Goal: Transaction & Acquisition: Purchase product/service

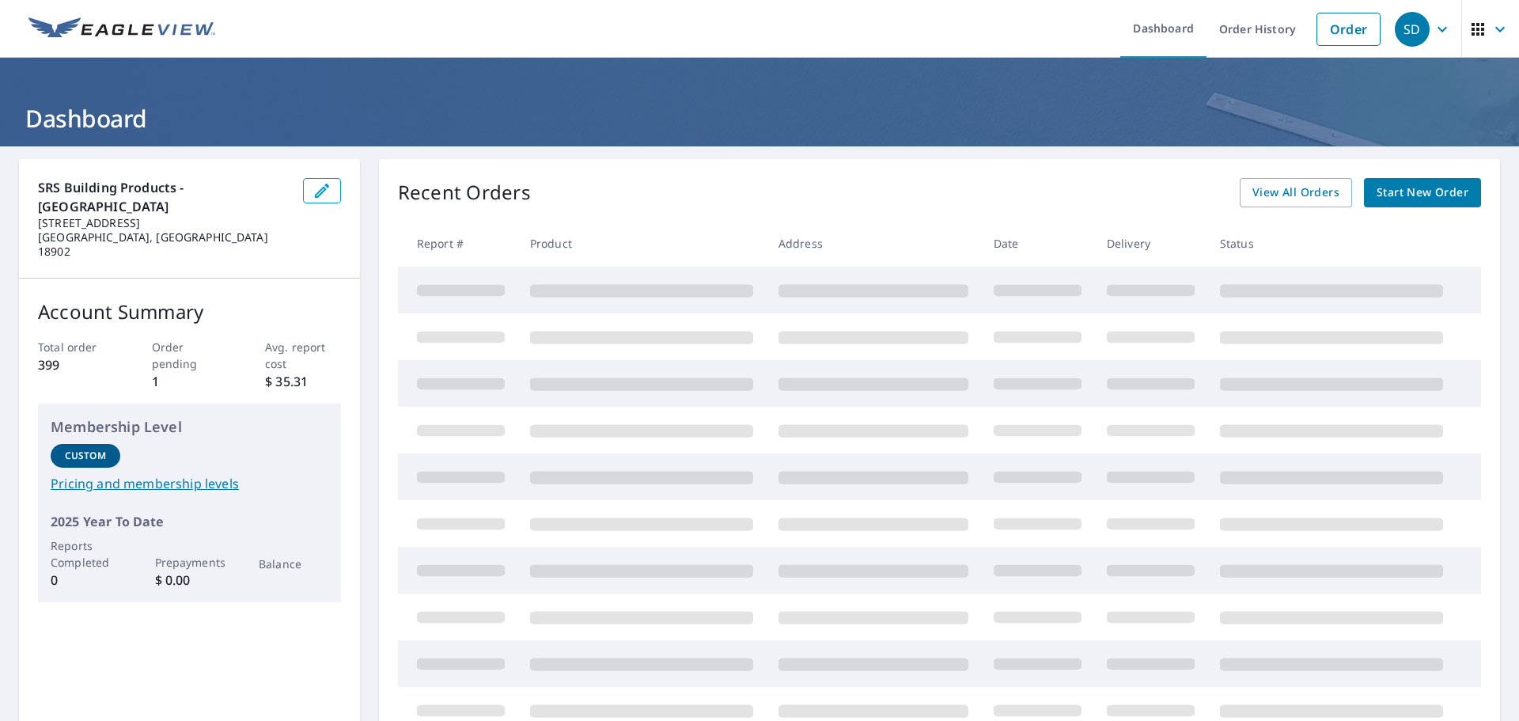
click at [1389, 194] on span "Start New Order" at bounding box center [1422, 193] width 92 height 20
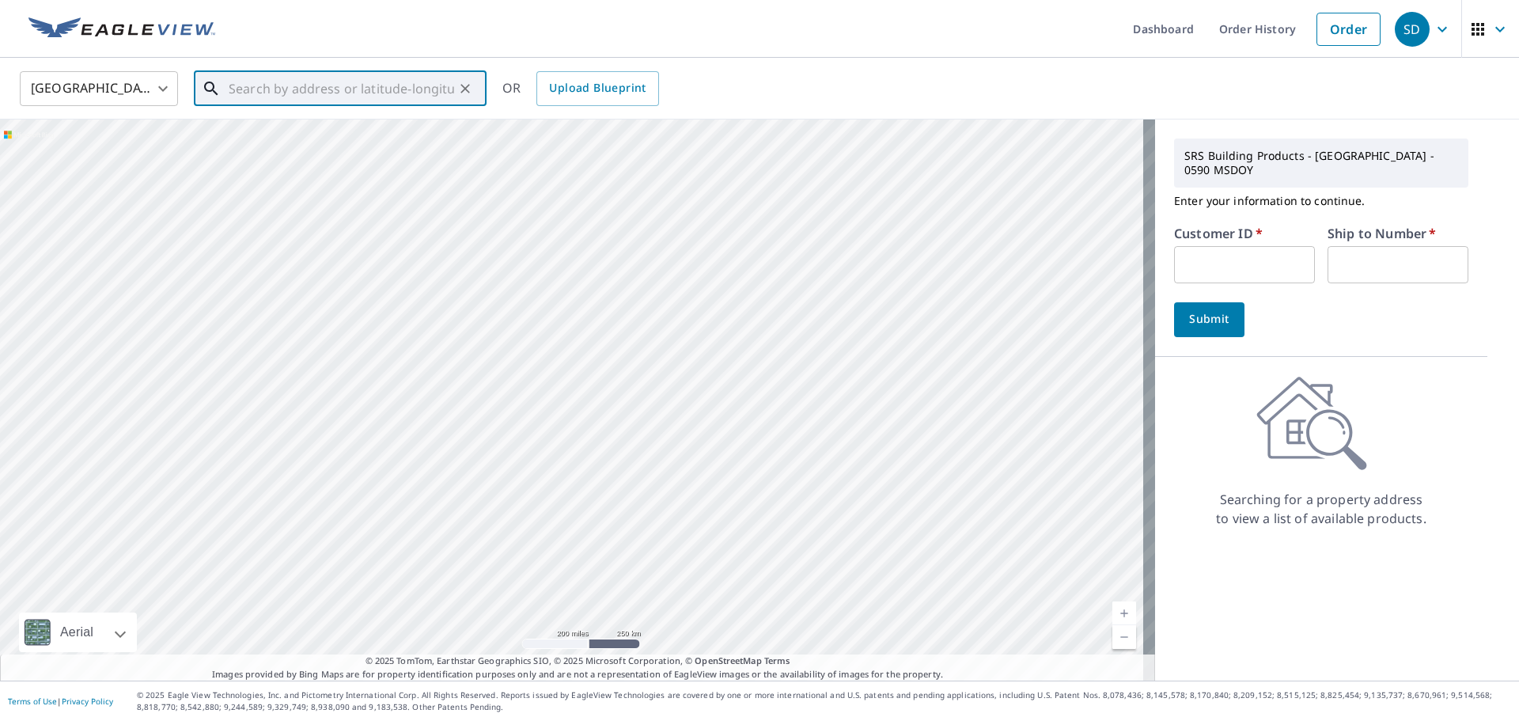
click at [233, 92] on input "text" at bounding box center [341, 88] width 225 height 44
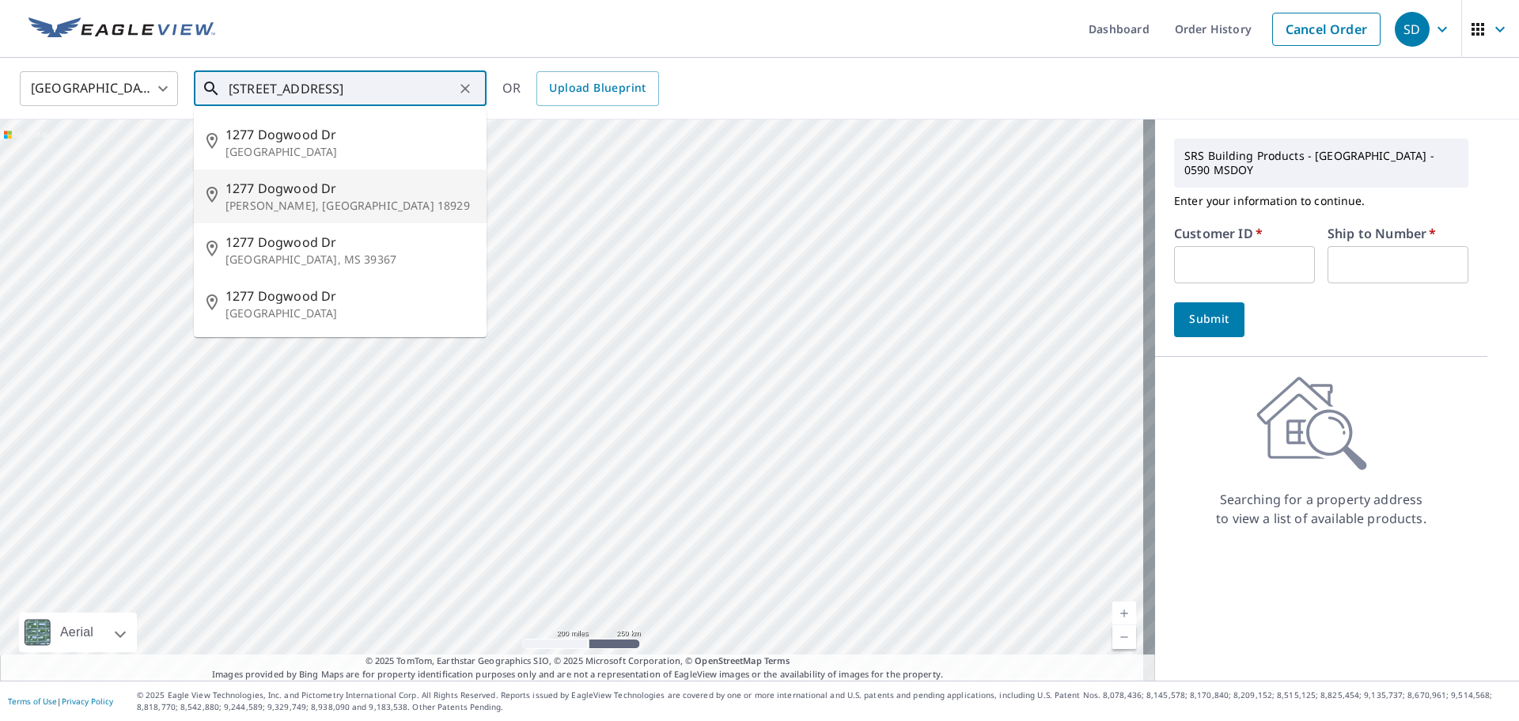
click at [267, 199] on p "[PERSON_NAME], [GEOGRAPHIC_DATA] 18929" at bounding box center [349, 206] width 248 height 16
type input "[STREET_ADDRESS][PERSON_NAME]"
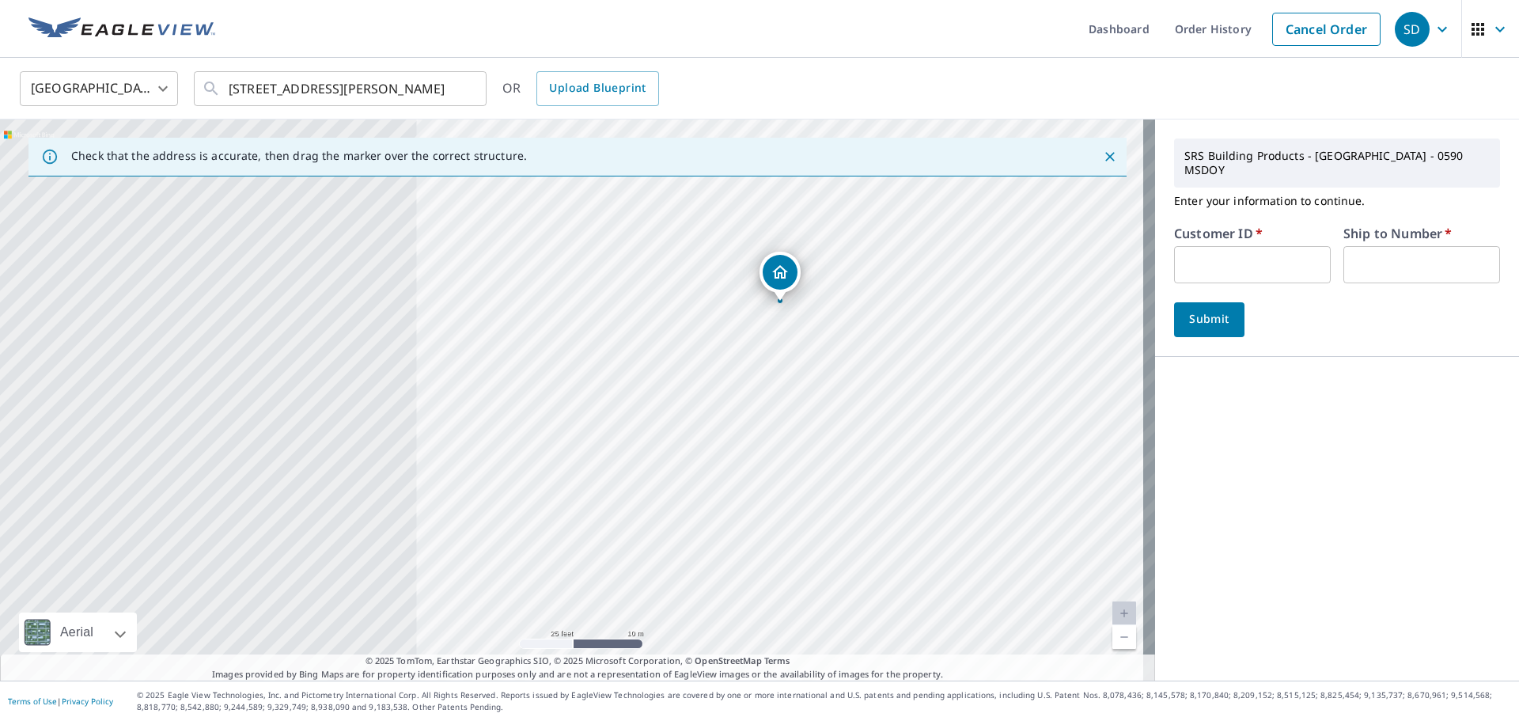
drag, startPoint x: 429, startPoint y: 475, endPoint x: 658, endPoint y: 385, distance: 246.5
click at [638, 380] on div "[STREET_ADDRESS][PERSON_NAME]" at bounding box center [577, 399] width 1155 height 561
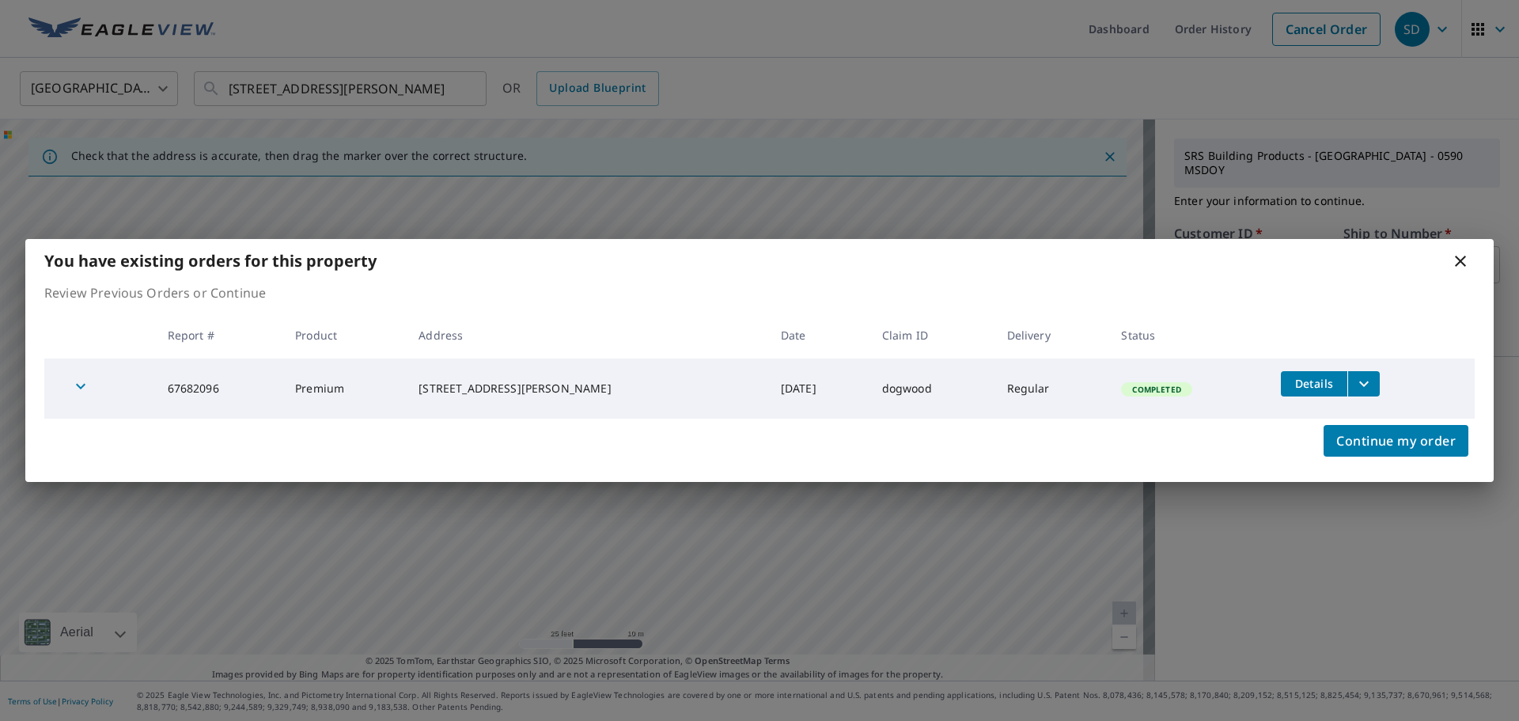
click at [1459, 259] on icon at bounding box center [1460, 261] width 11 height 11
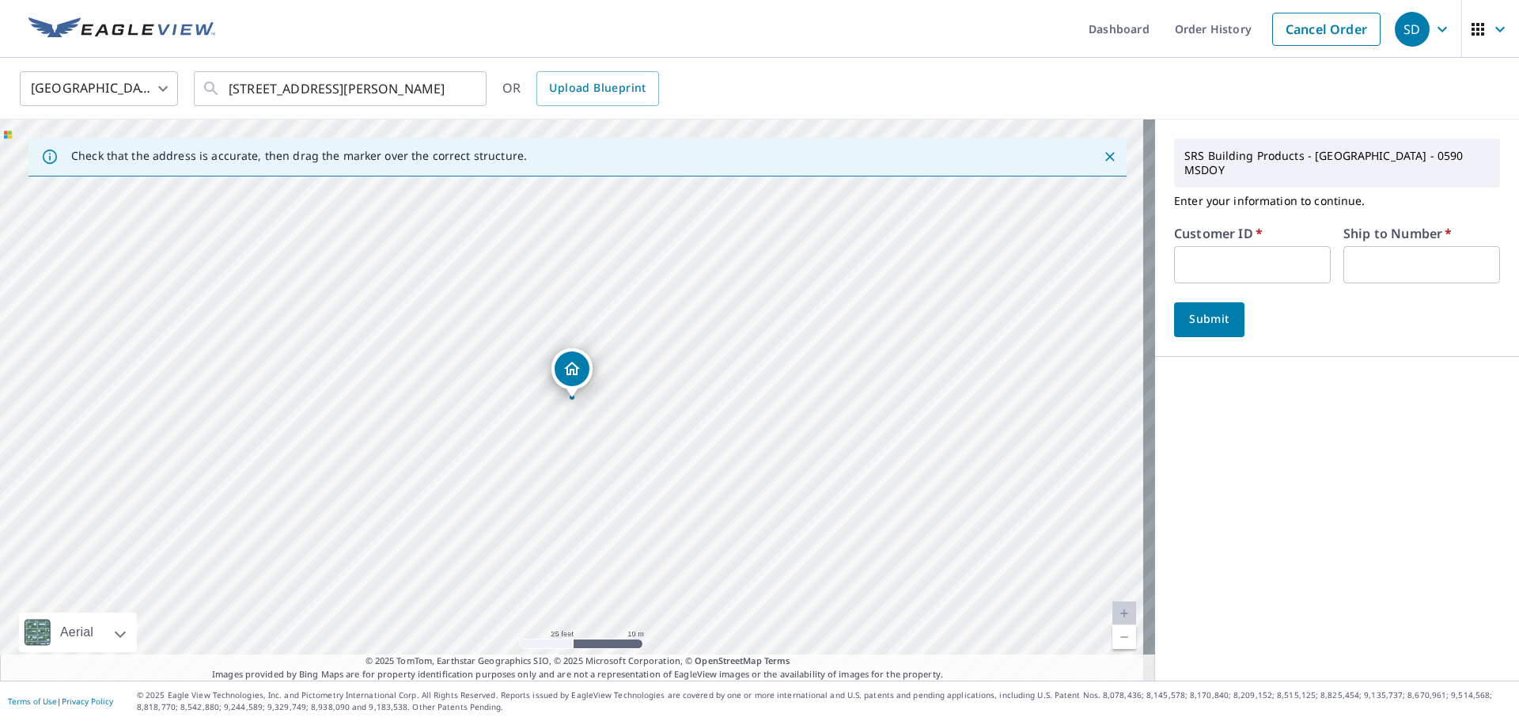
click at [1216, 253] on input "text" at bounding box center [1252, 264] width 157 height 37
type input "Kmc10140"
click at [1375, 256] on input "text" at bounding box center [1421, 264] width 157 height 37
type input "1"
click at [1195, 309] on span "Submit" at bounding box center [1209, 319] width 45 height 20
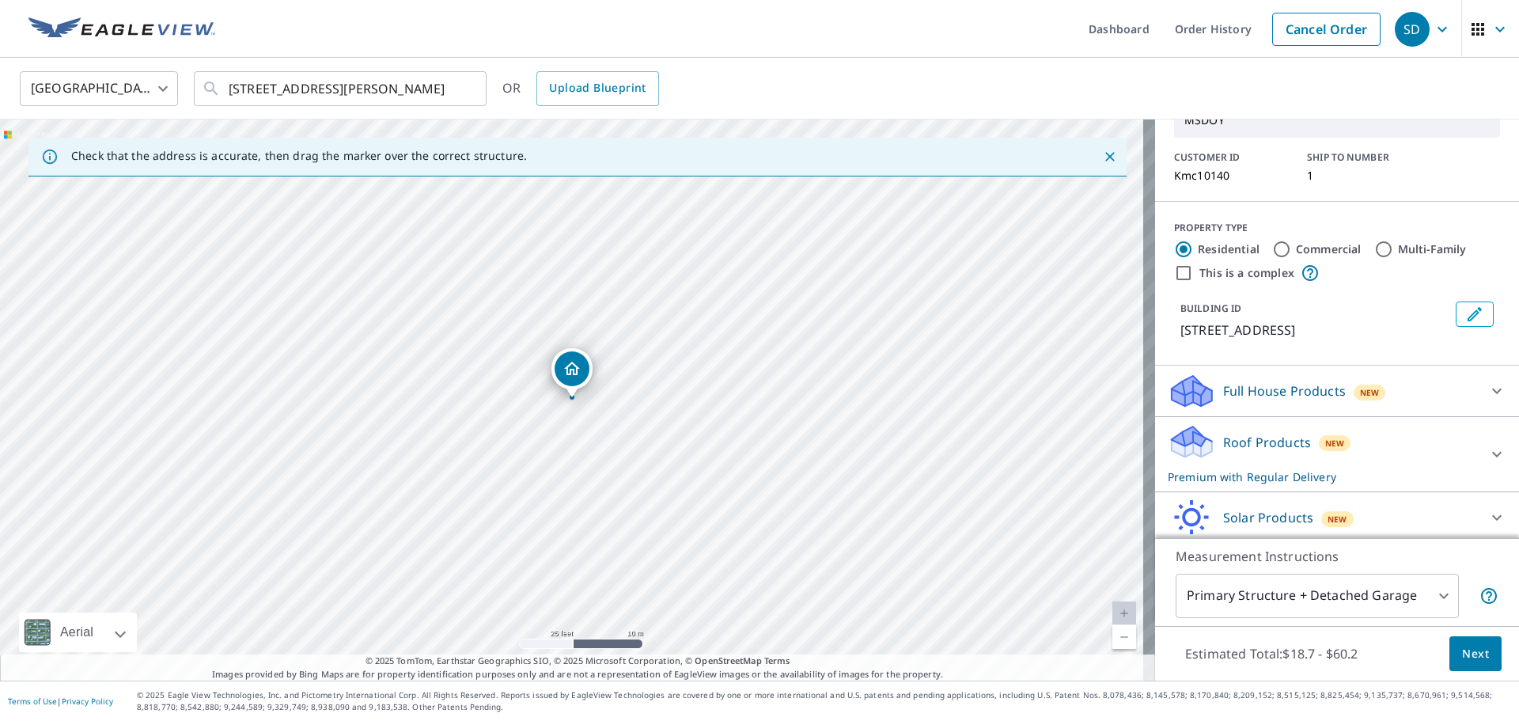
scroll to position [138, 0]
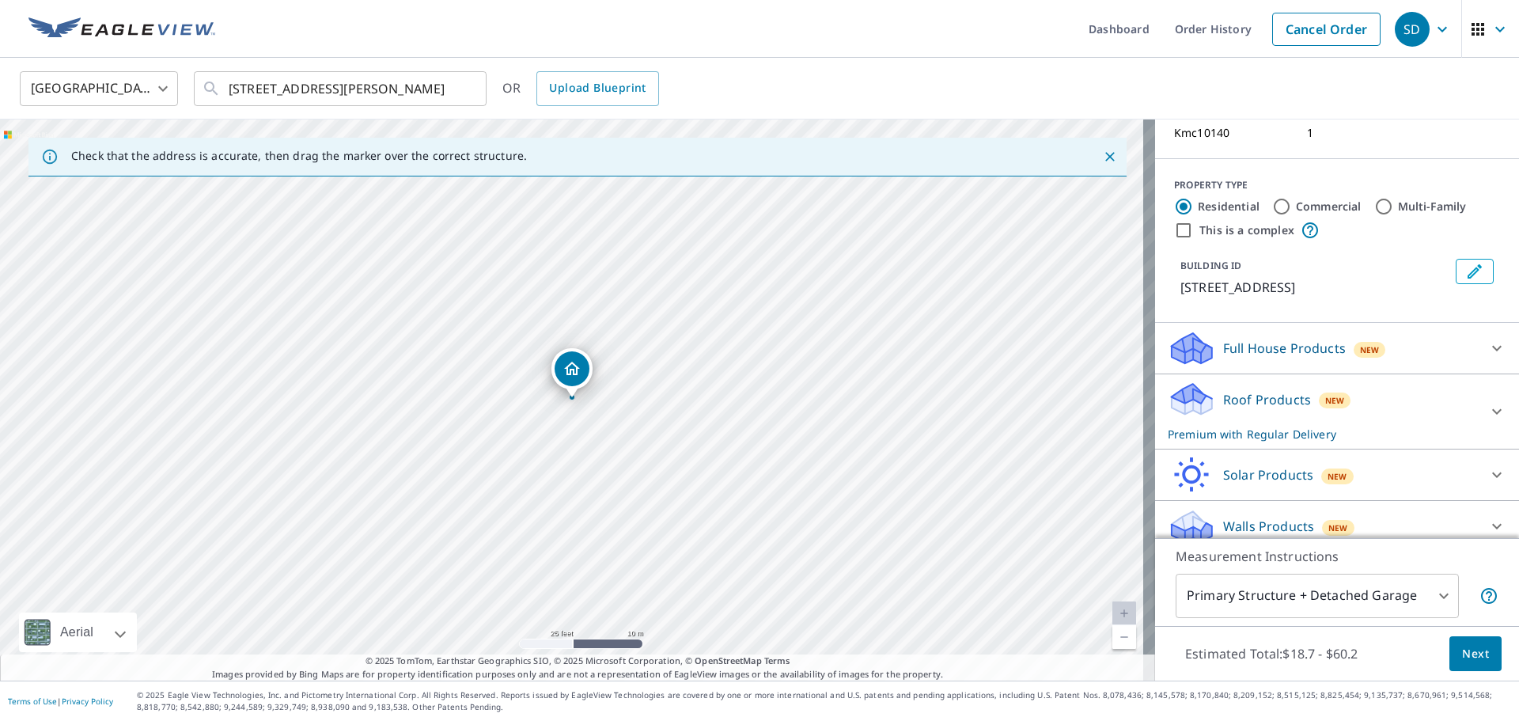
click at [1448, 509] on div "Walls Products New" at bounding box center [1323, 526] width 310 height 37
click at [1487, 517] on icon at bounding box center [1496, 526] width 19 height 19
click at [1251, 517] on p "Walls Products" at bounding box center [1268, 526] width 91 height 19
click at [1328, 520] on span "New" at bounding box center [1338, 526] width 20 height 13
click at [1492, 524] on icon at bounding box center [1496, 527] width 9 height 6
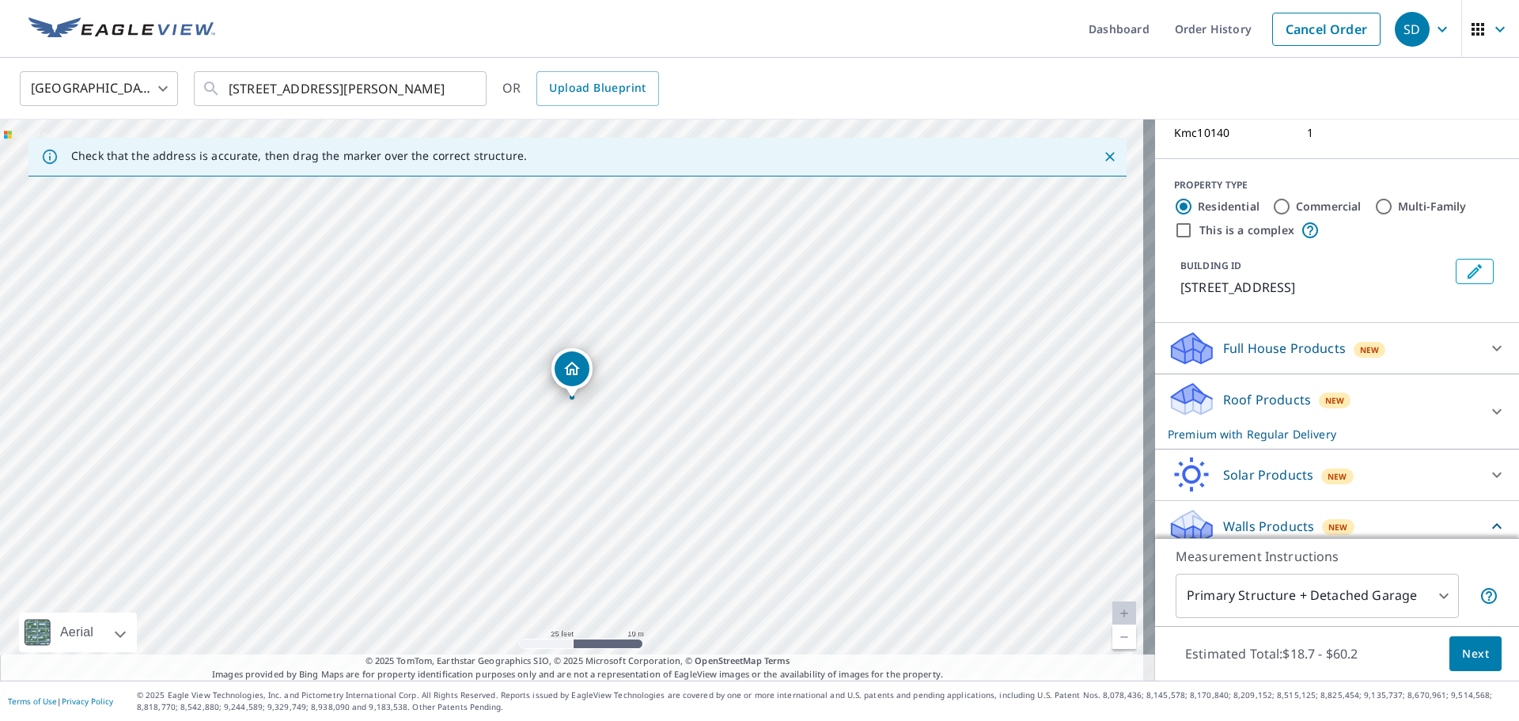
click at [1492, 523] on icon at bounding box center [1496, 526] width 9 height 6
click at [1467, 647] on span "Next" at bounding box center [1475, 654] width 27 height 20
click at [1492, 524] on icon at bounding box center [1496, 527] width 9 height 6
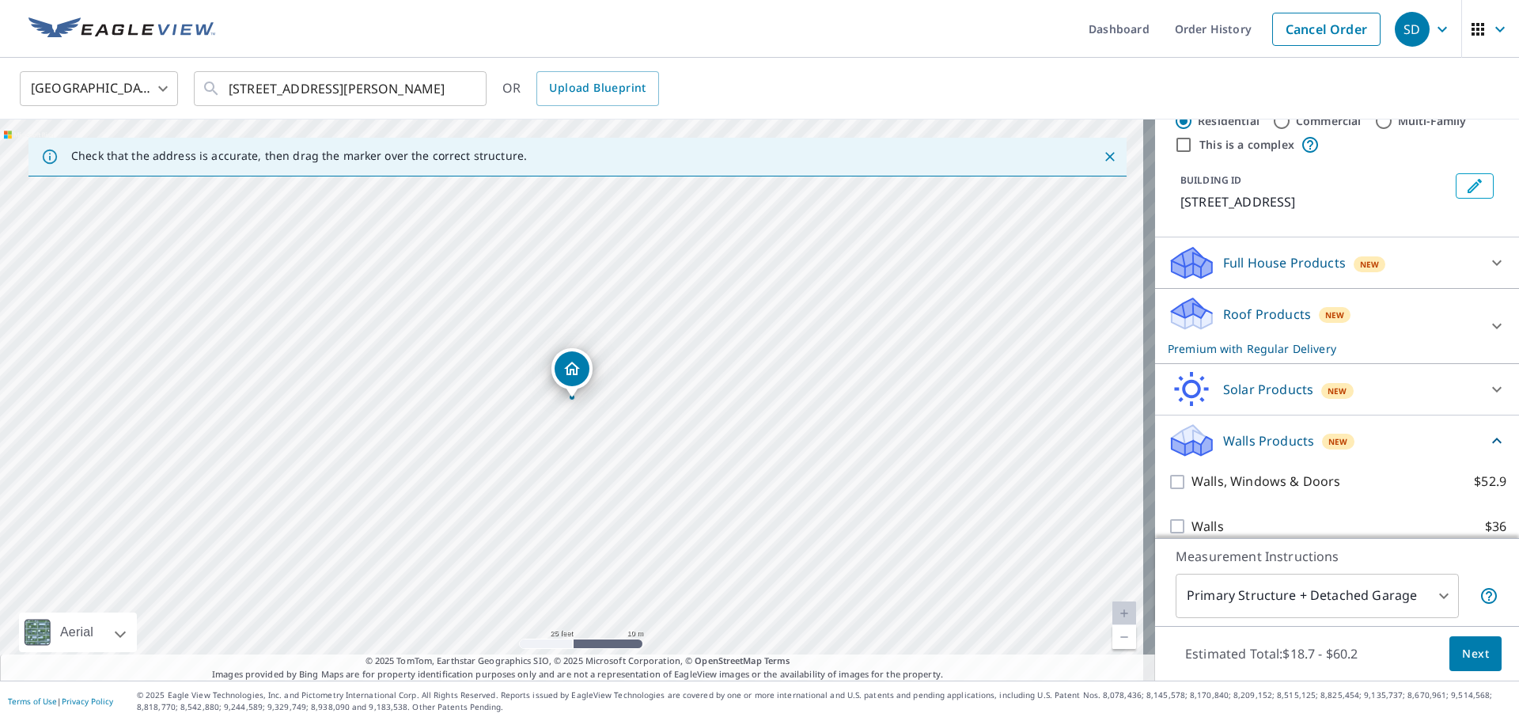
scroll to position [226, 0]
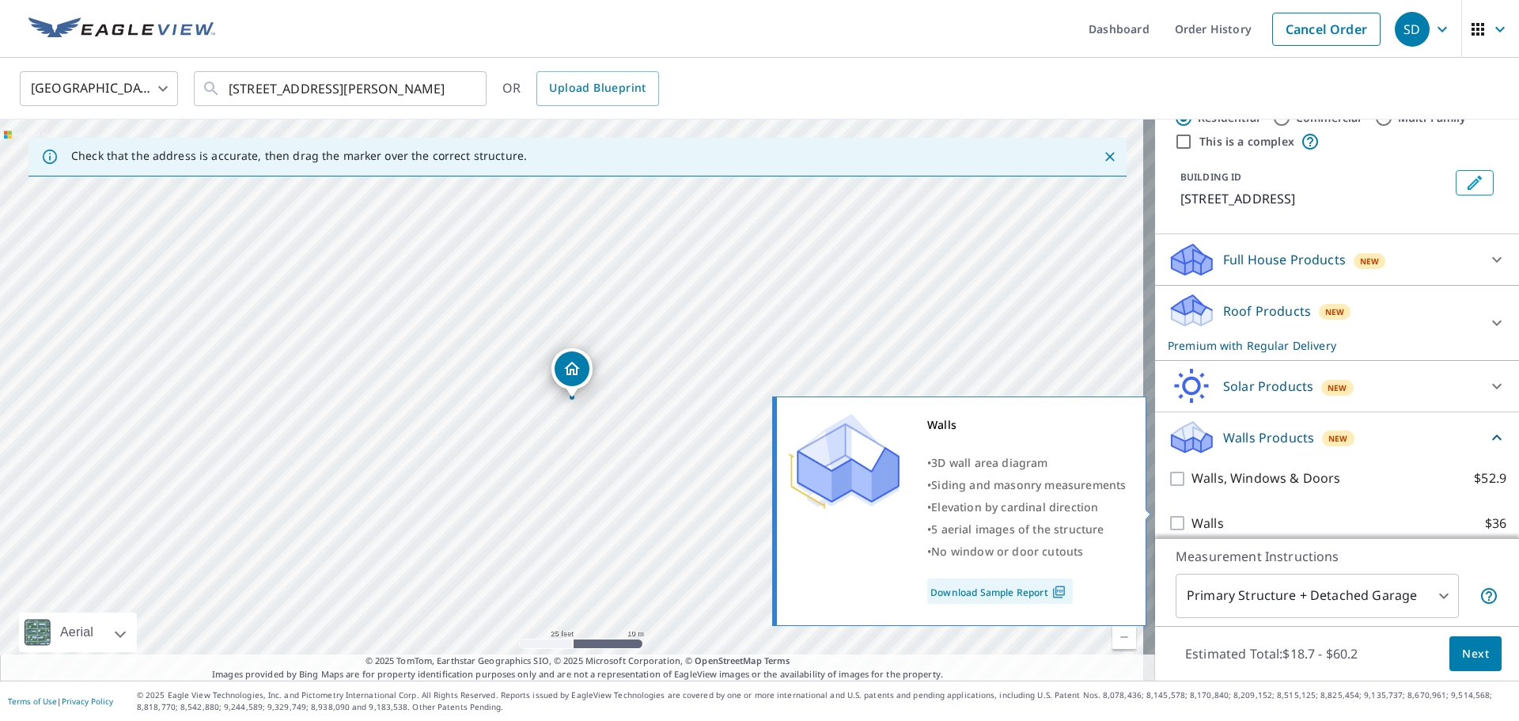
click at [1168, 513] on input "Walls $36" at bounding box center [1180, 522] width 24 height 19
checkbox input "true"
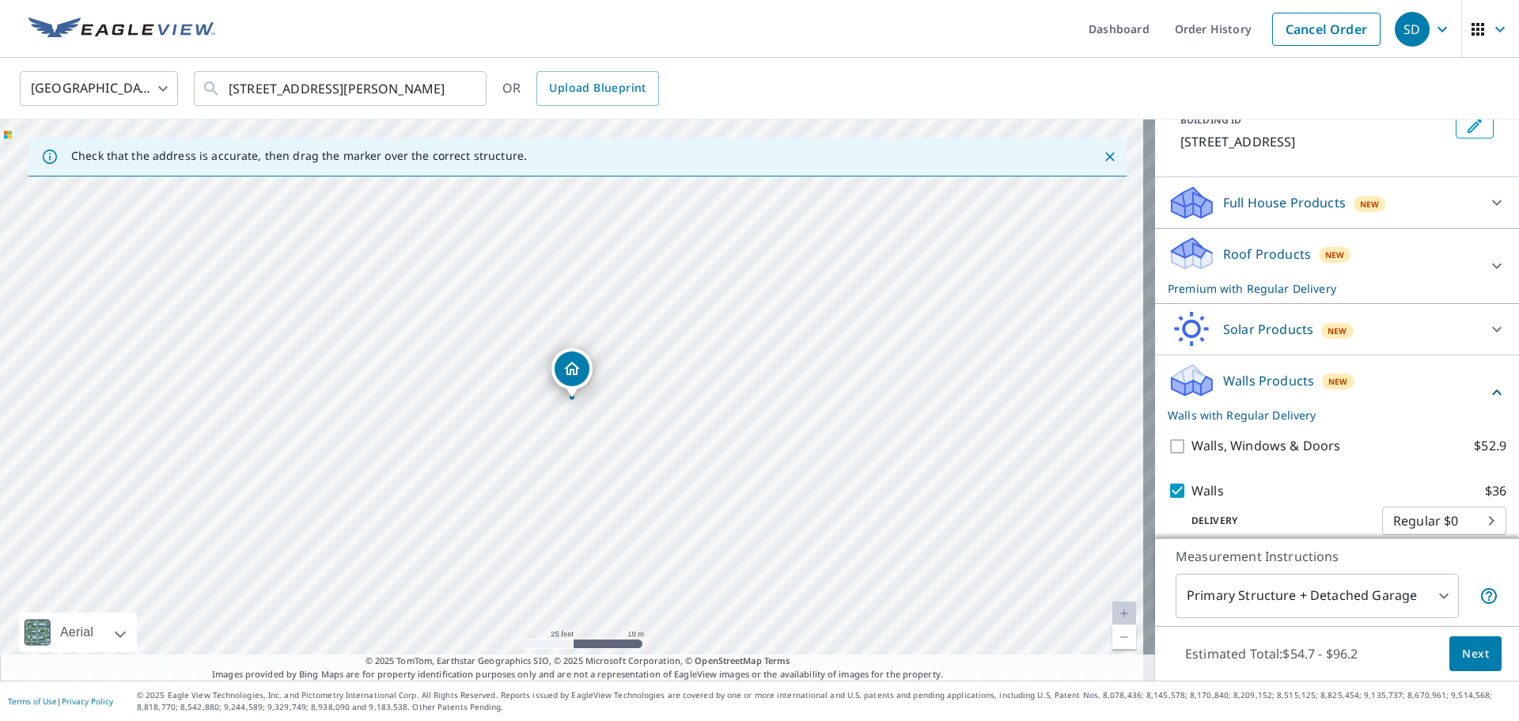
scroll to position [286, 0]
click at [1465, 656] on span "Next" at bounding box center [1475, 654] width 27 height 20
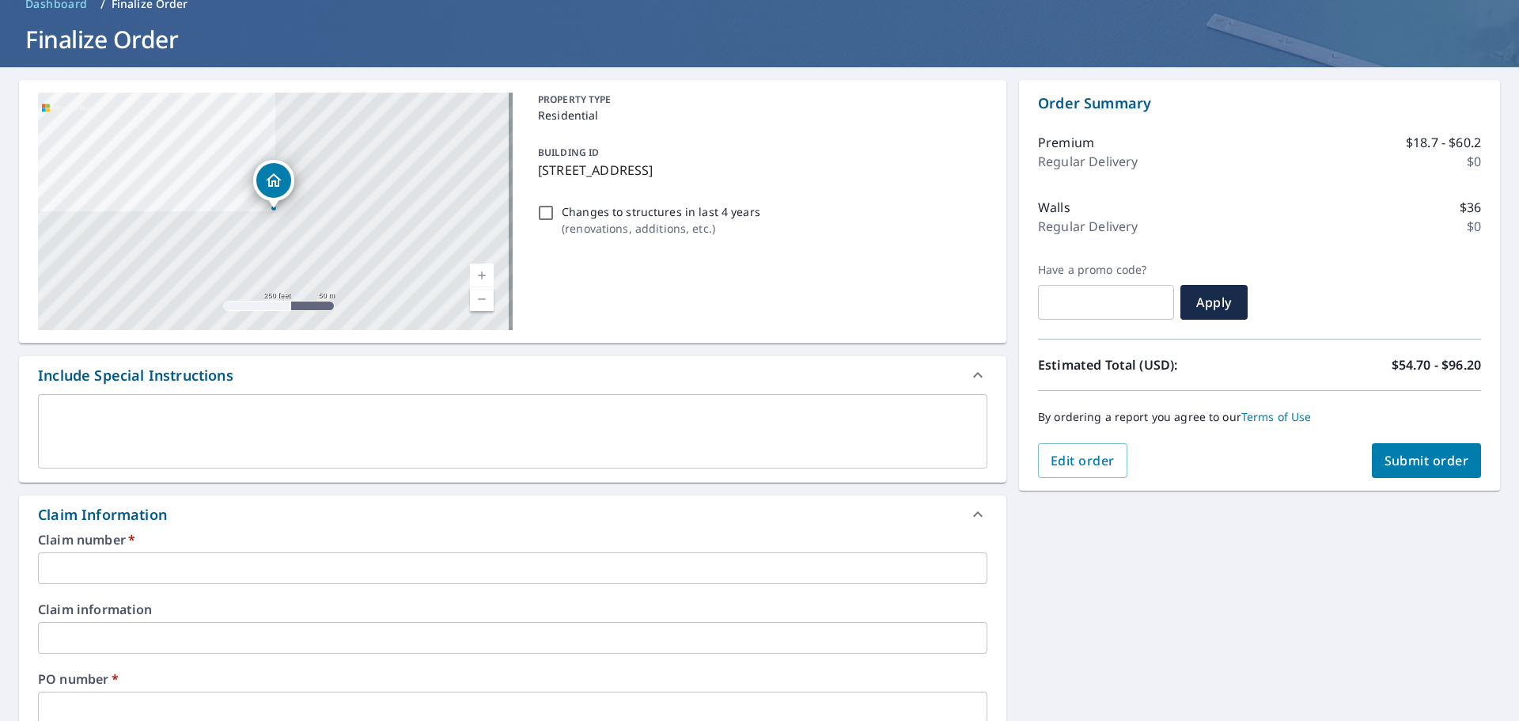
scroll to position [158, 0]
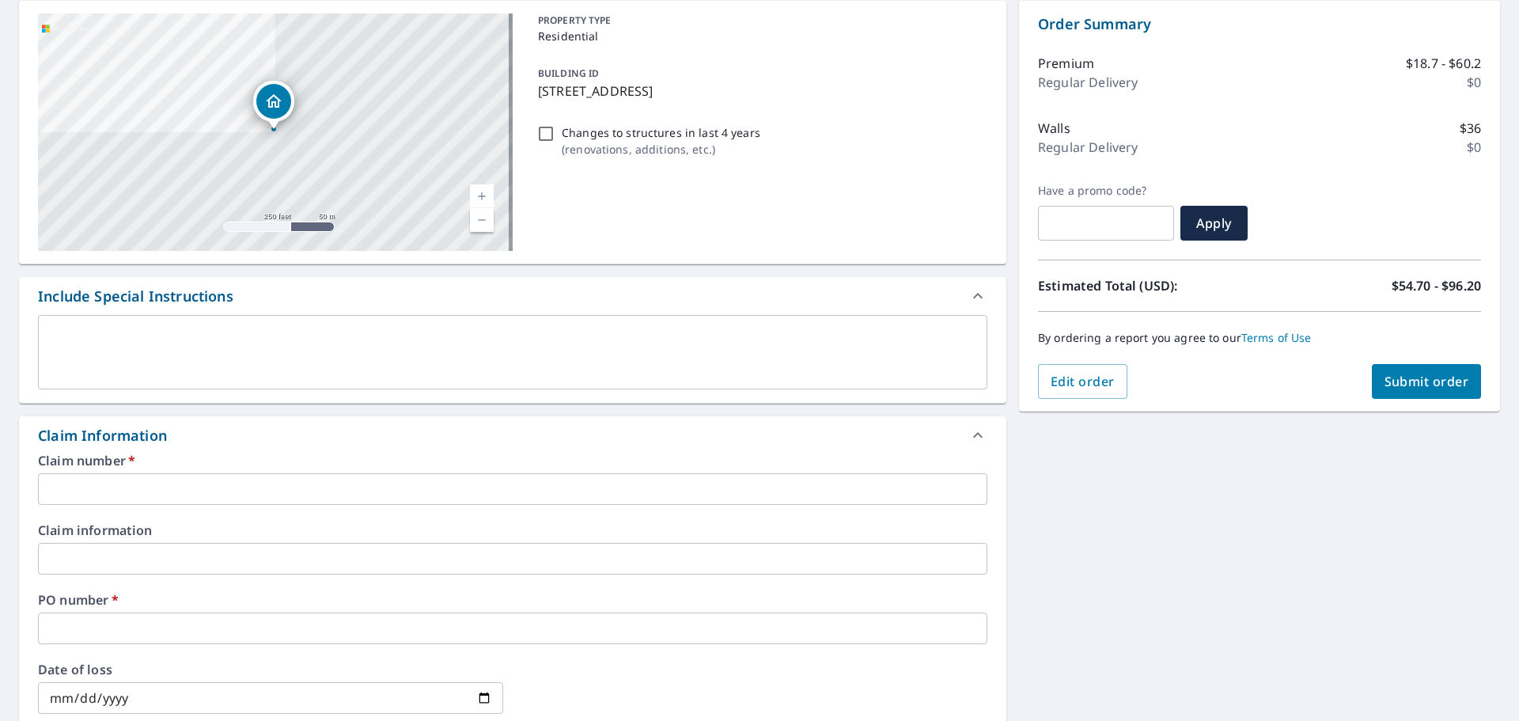
drag, startPoint x: 73, startPoint y: 486, endPoint x: 40, endPoint y: 510, distance: 41.3
click at [73, 486] on input "text" at bounding box center [512, 489] width 949 height 32
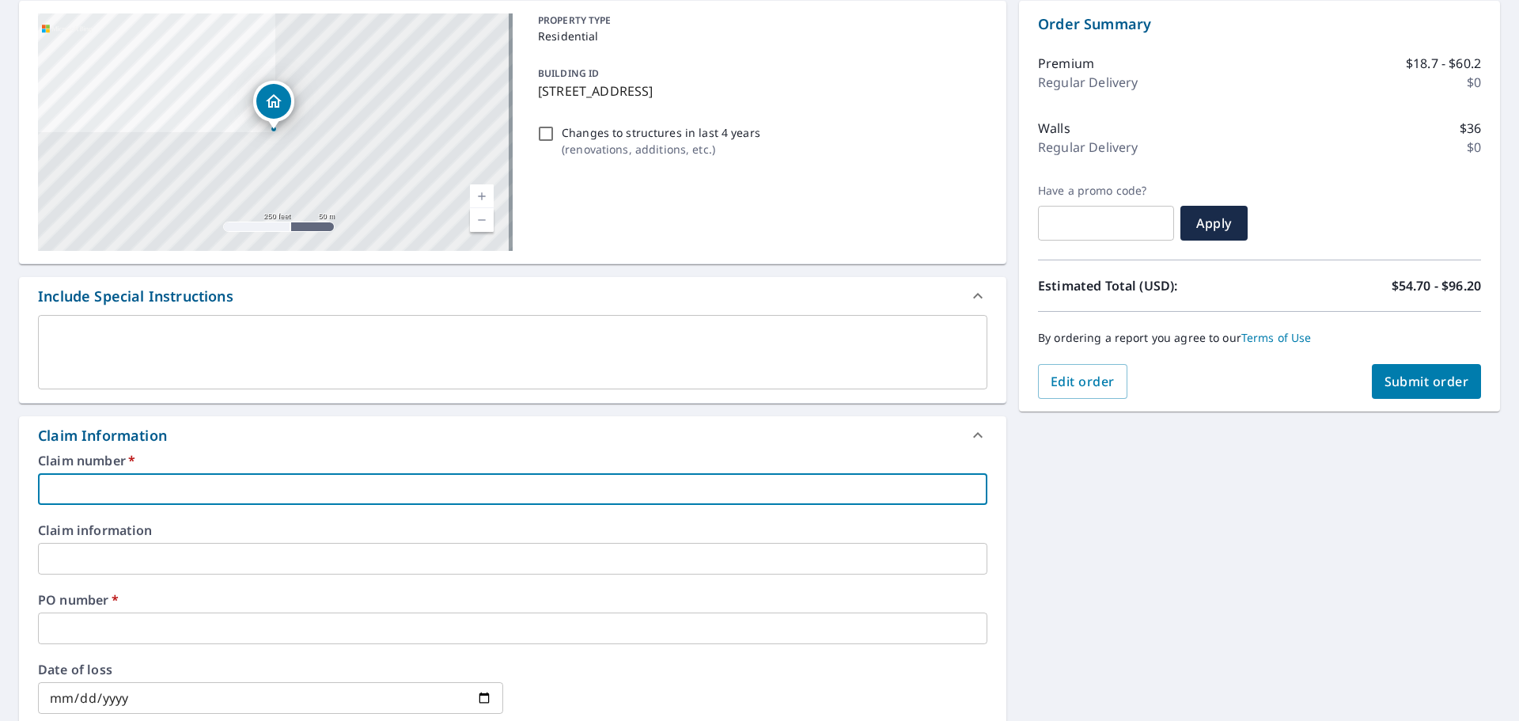
type input "D"
checkbox input "true"
type input "Do"
checkbox input "true"
type input "Dog"
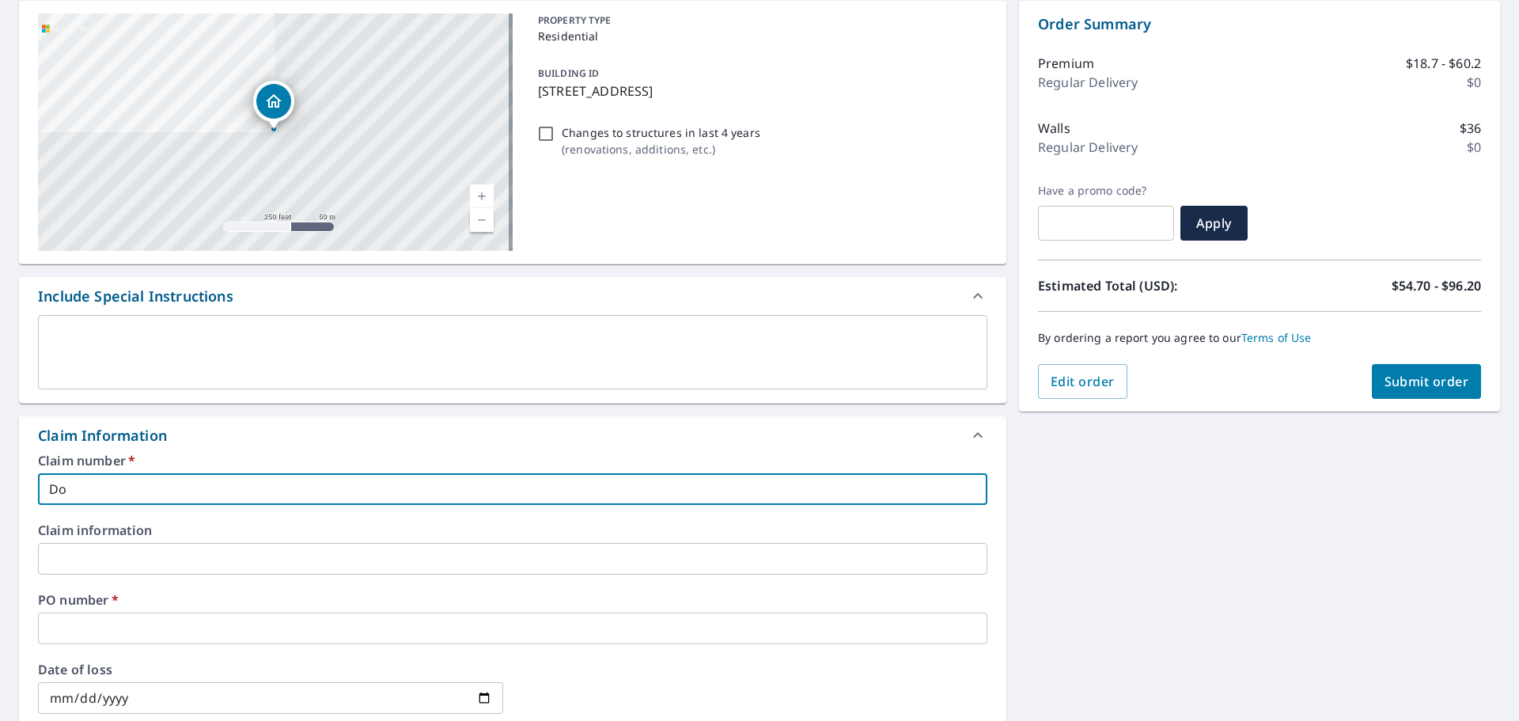
checkbox input "true"
type input "Dogw"
checkbox input "true"
type input "Dogwo"
checkbox input "true"
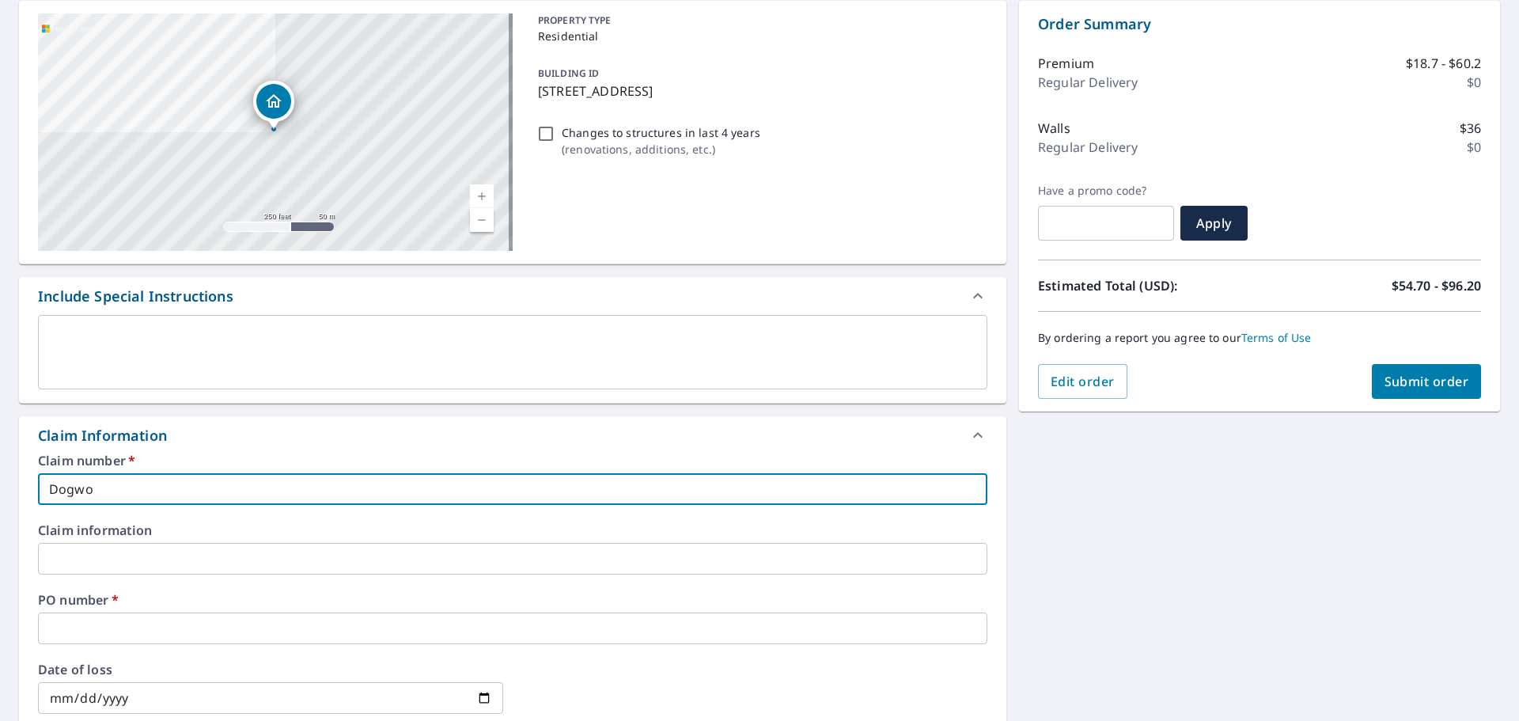
type input "Dogwoo"
checkbox input "true"
type input "Dogwood"
checkbox input "true"
type input "Dogwood"
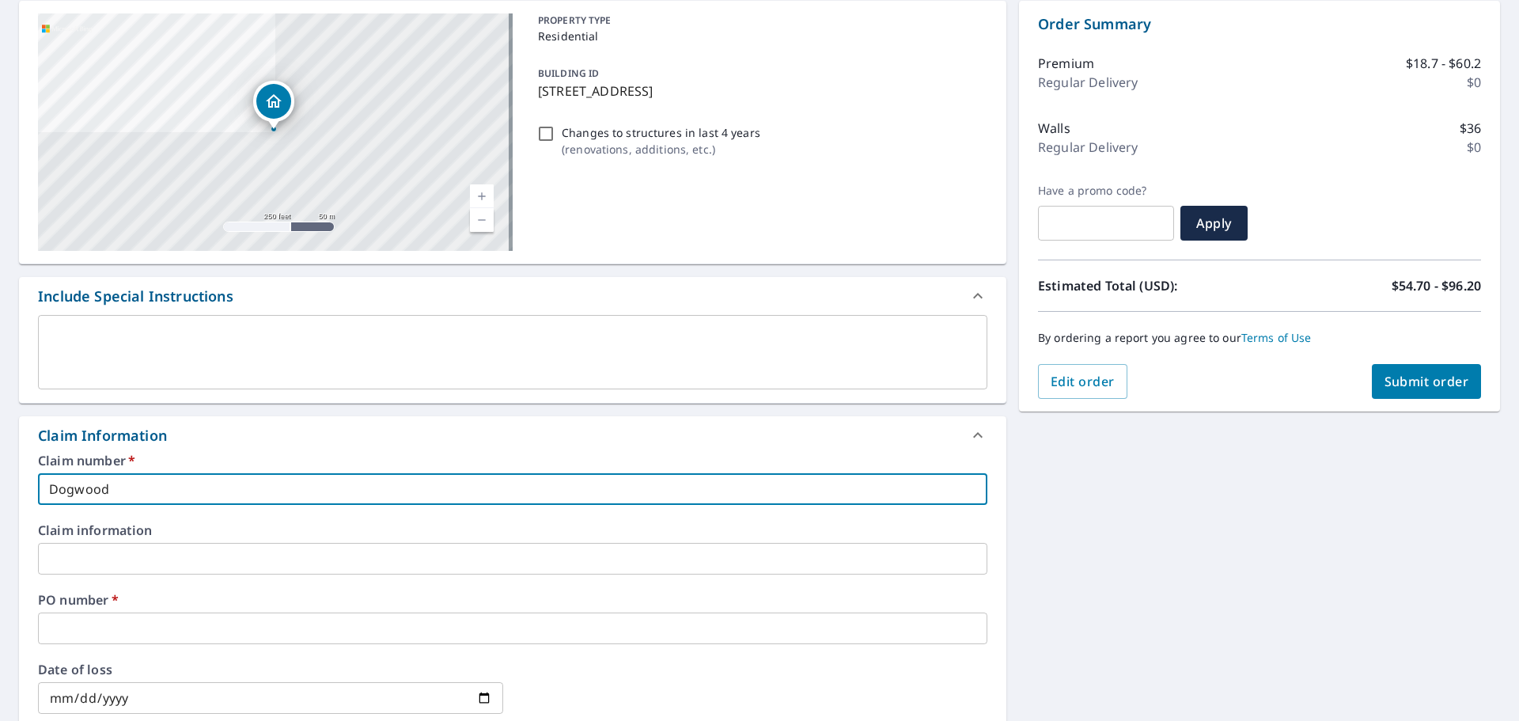
checkbox input "true"
type input "Dogwood s"
checkbox input "true"
type input "Dogwood si"
checkbox input "true"
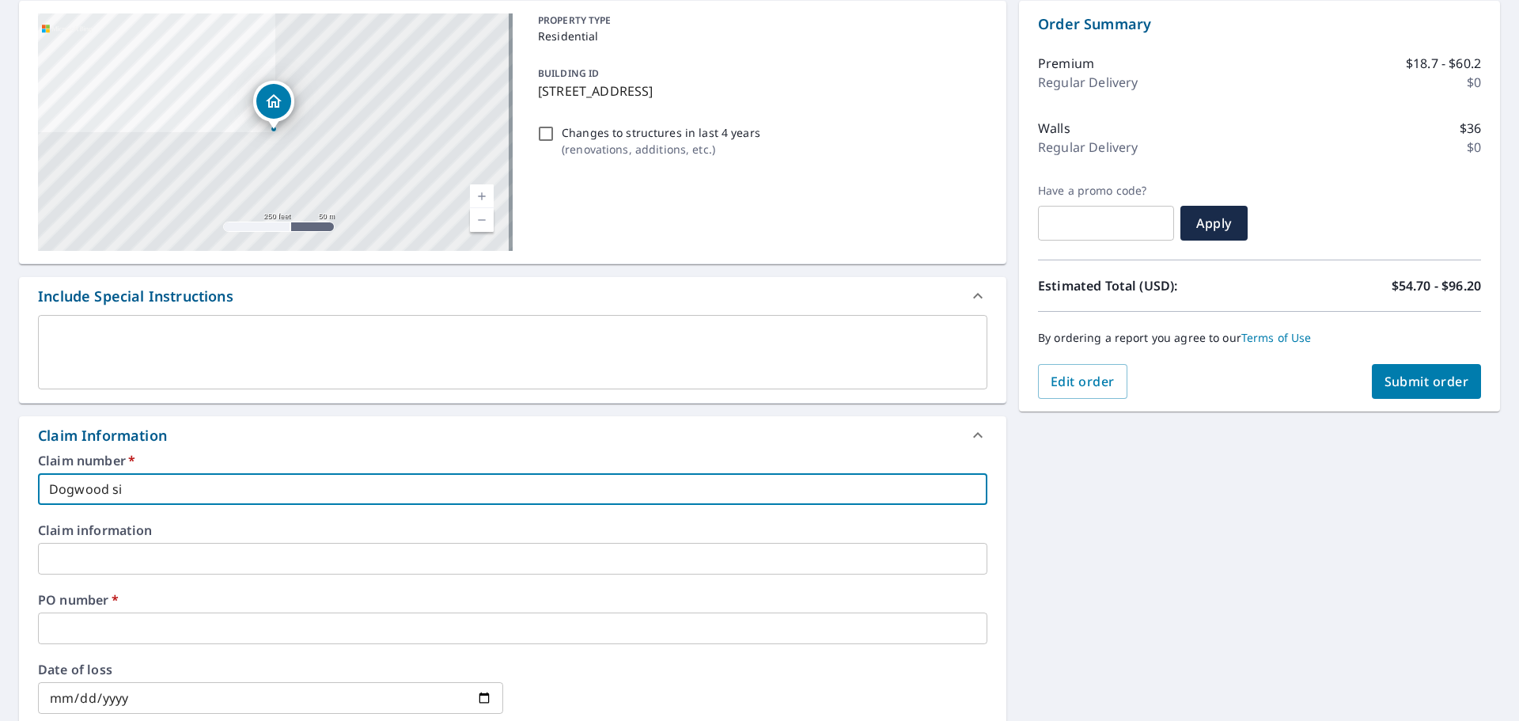
type input "Dogwood sis"
checkbox input "true"
type input "Dogwood sisi"
checkbox input "true"
type input "Dogwood sisin"
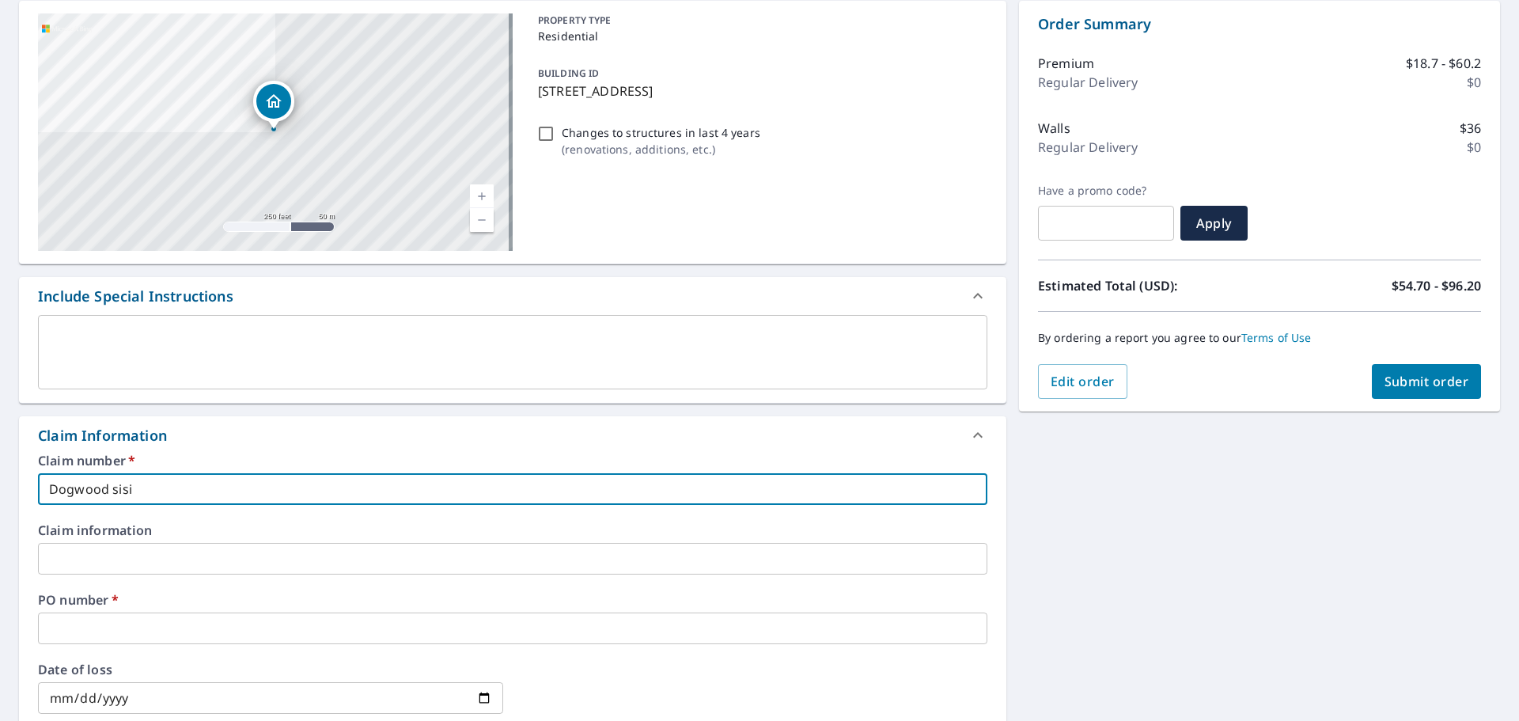
checkbox input "true"
type input "Dogwood sising"
checkbox input "true"
type input "Dogwood sisin"
checkbox input "true"
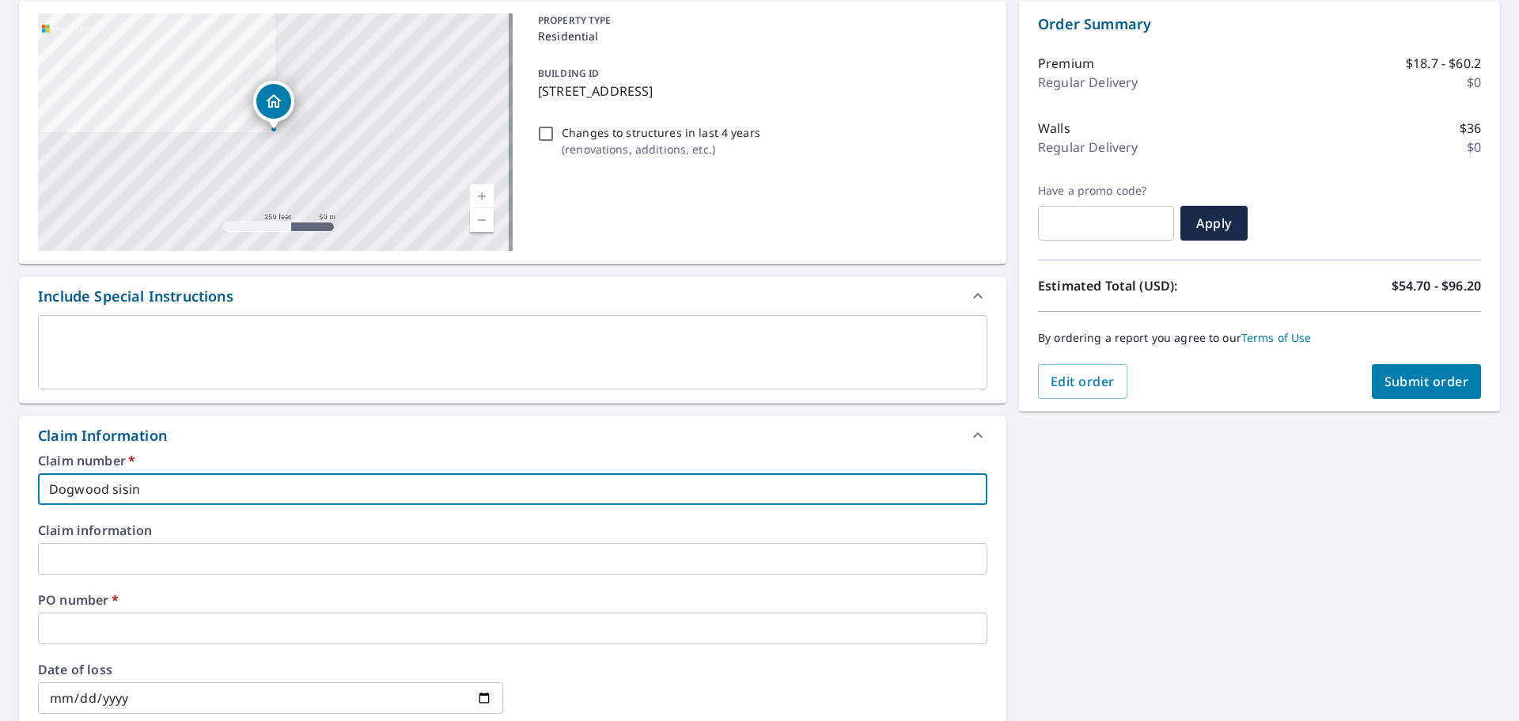
type input "Dogwood sisi"
checkbox input "true"
type input "Dogwood sis"
checkbox input "true"
type input "Dogwood si"
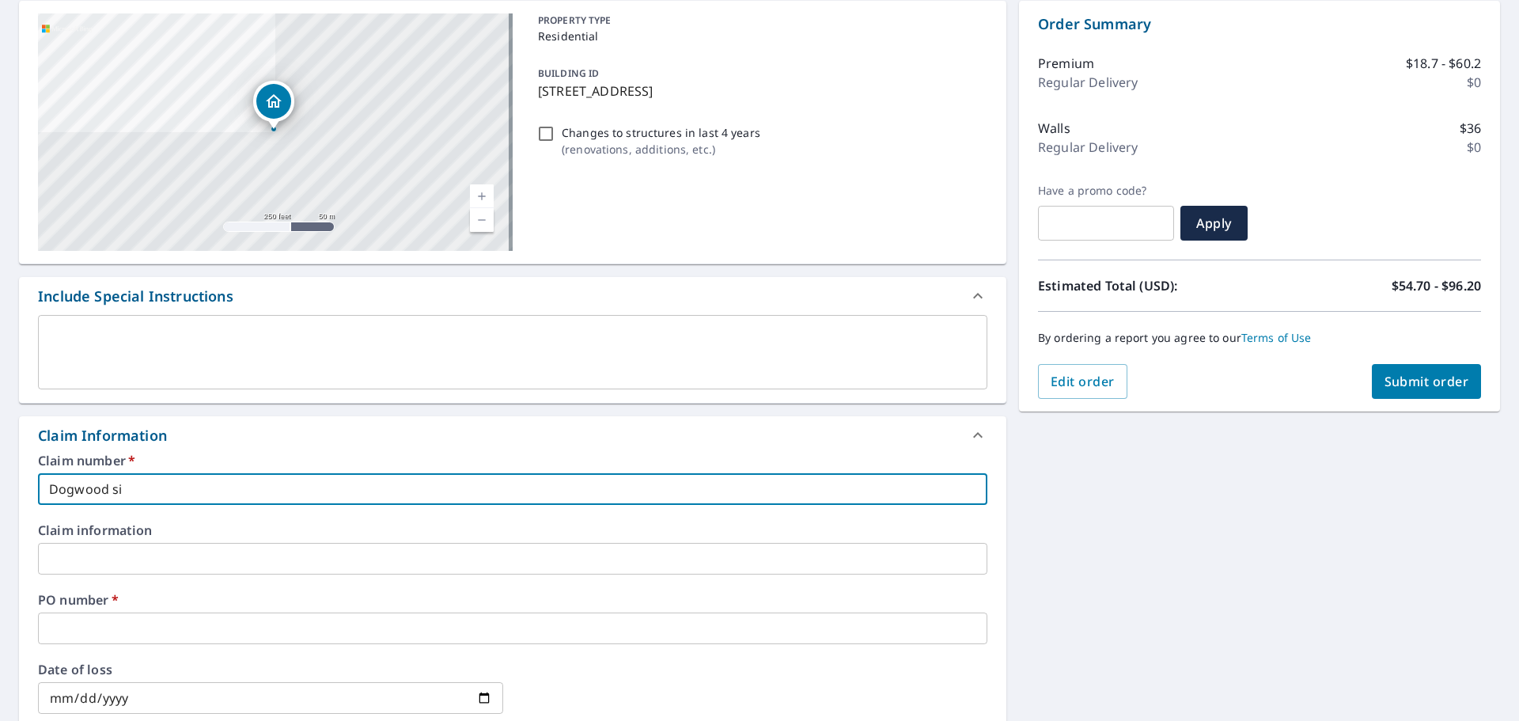
checkbox input "true"
type input "Dogwood sid"
checkbox input "true"
type input "Dogwood sidi"
checkbox input "true"
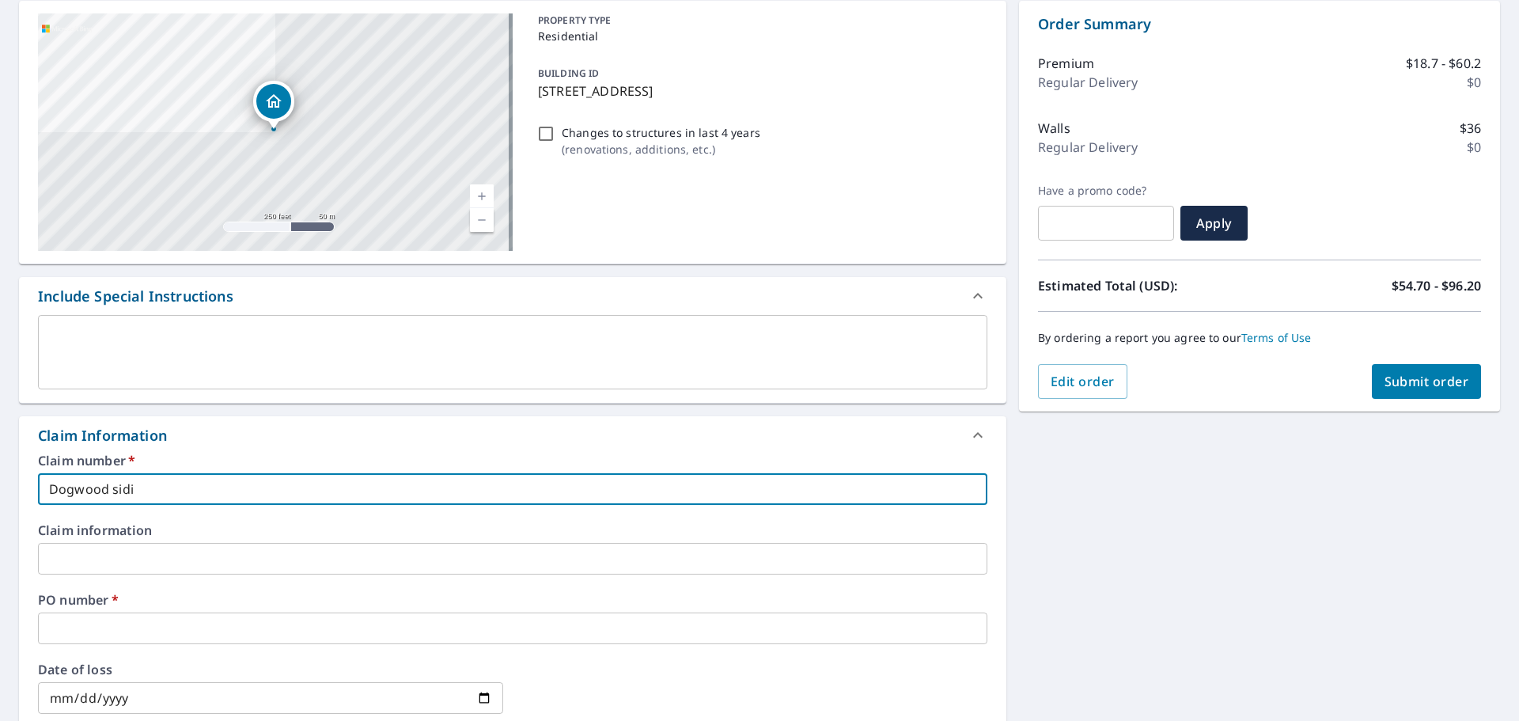
type input "Dogwood sidin"
checkbox input "true"
type input "Dogwood siding"
checkbox input "true"
type input "Dogwood siding"
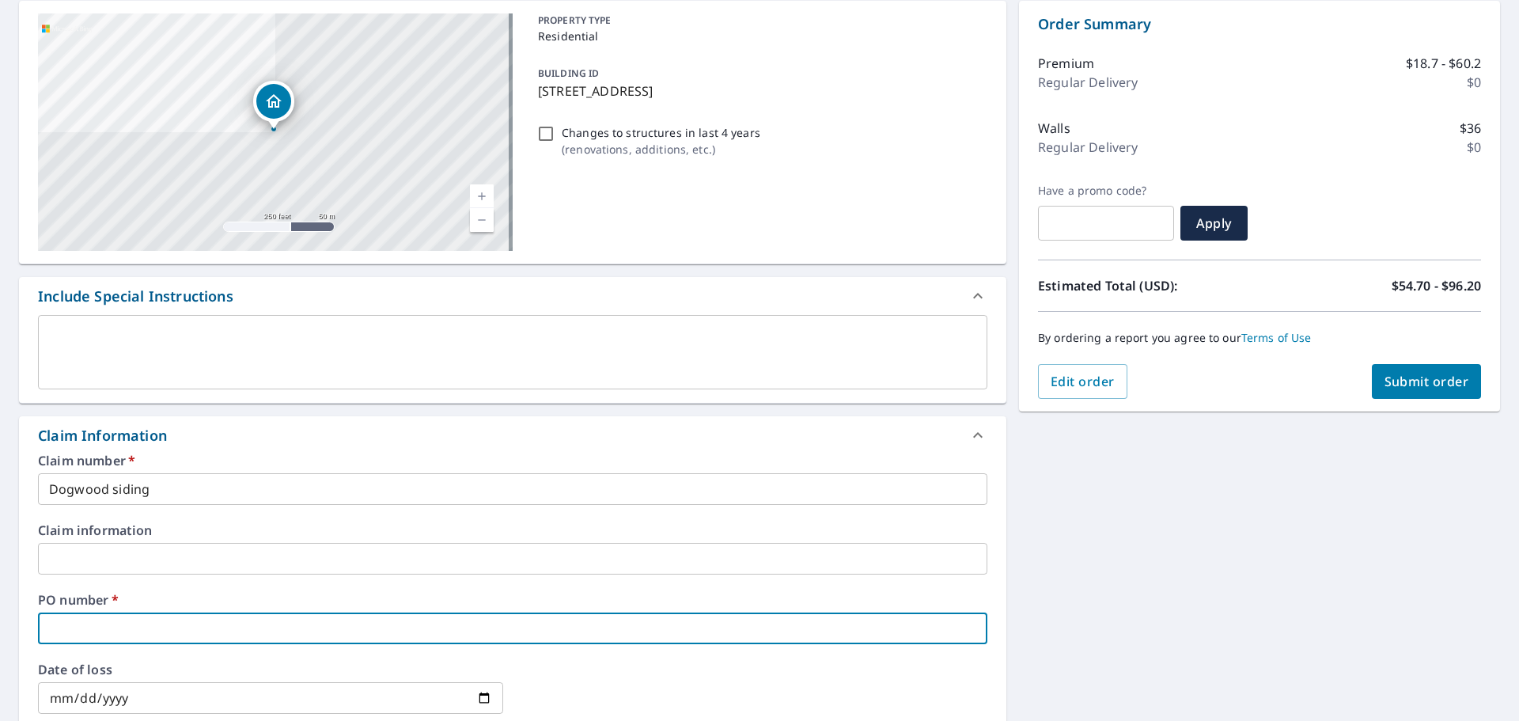
click at [94, 629] on input "text" at bounding box center [512, 628] width 949 height 32
type input "D"
checkbox input "true"
type input "Do"
checkbox input "true"
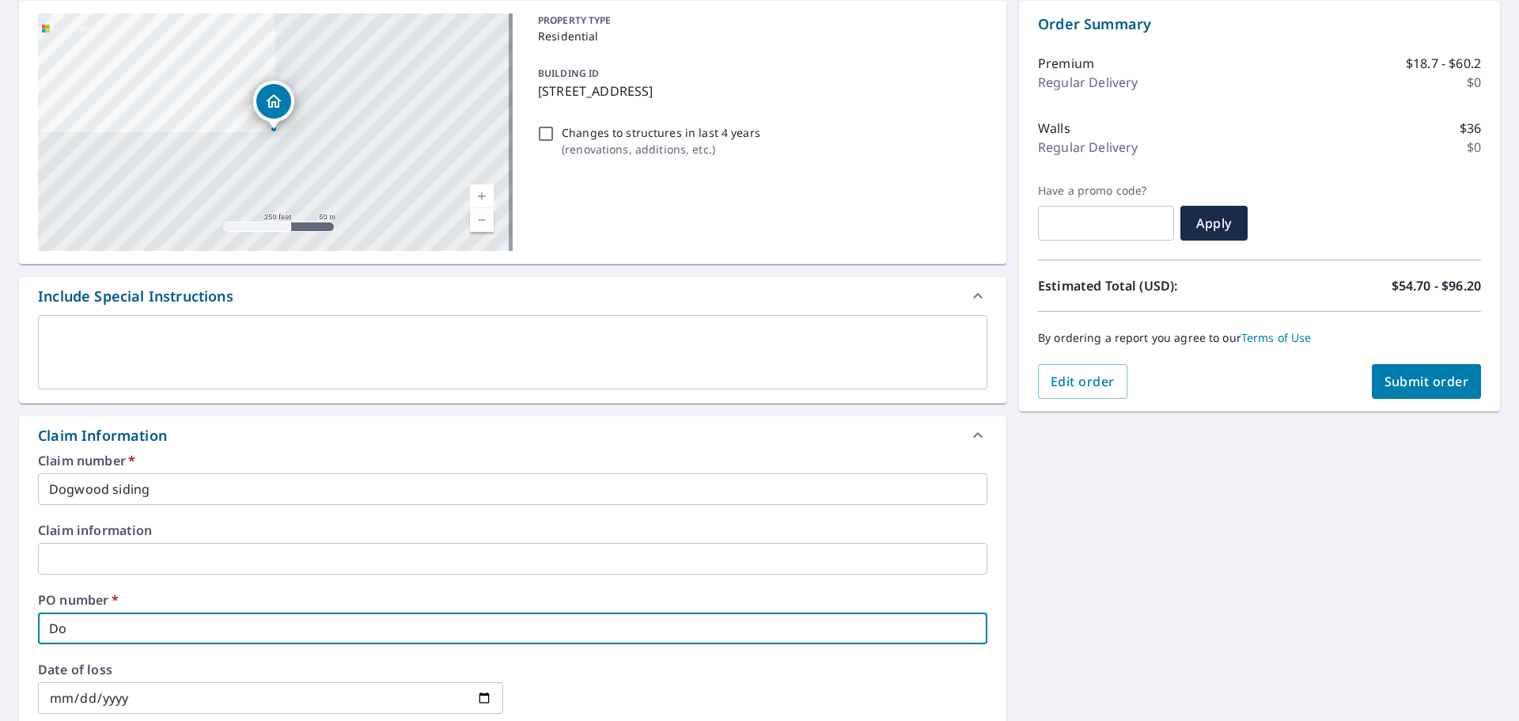
type input "Dog"
checkbox input "true"
type input "Dogw"
checkbox input "true"
type input "Dogwo"
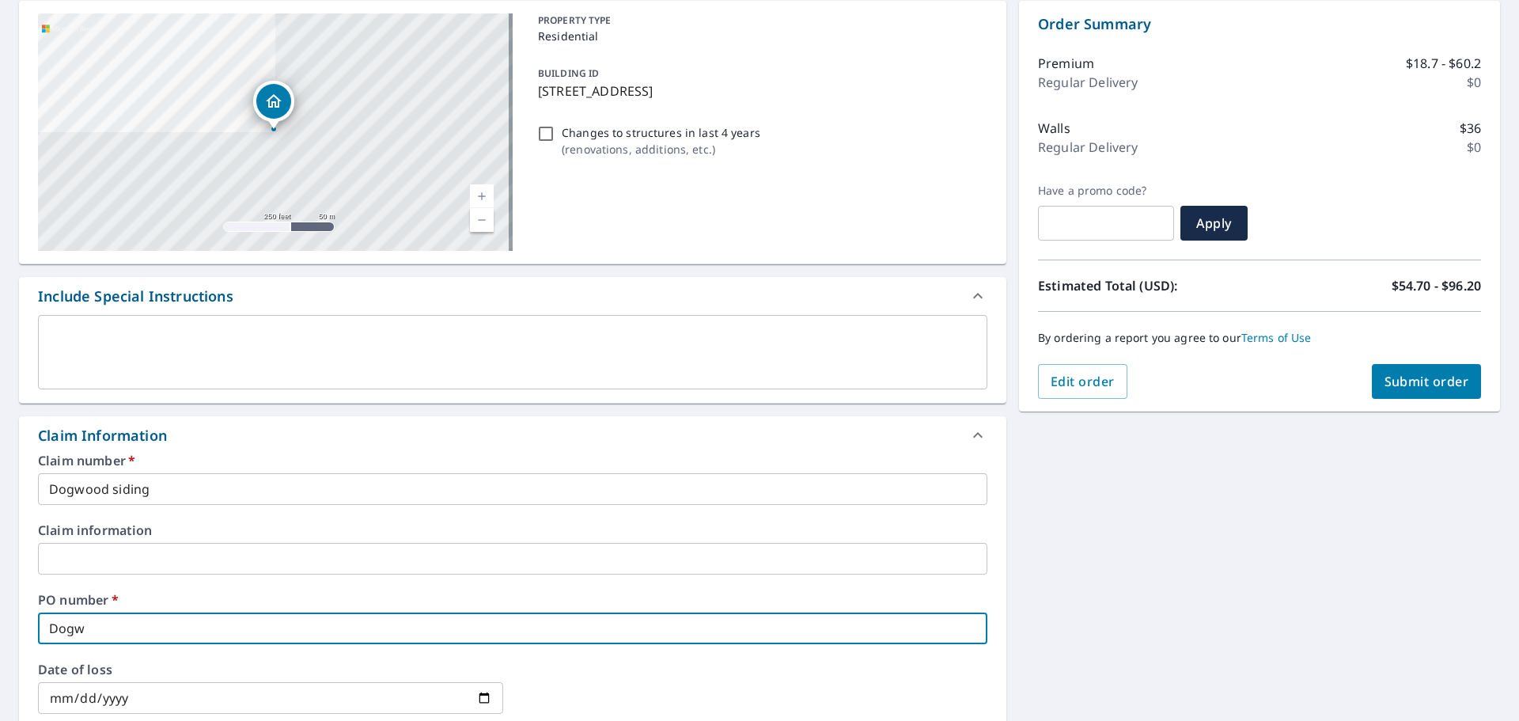
checkbox input "true"
type input "Dogwoo"
checkbox input "true"
type input "Dogwood"
checkbox input "true"
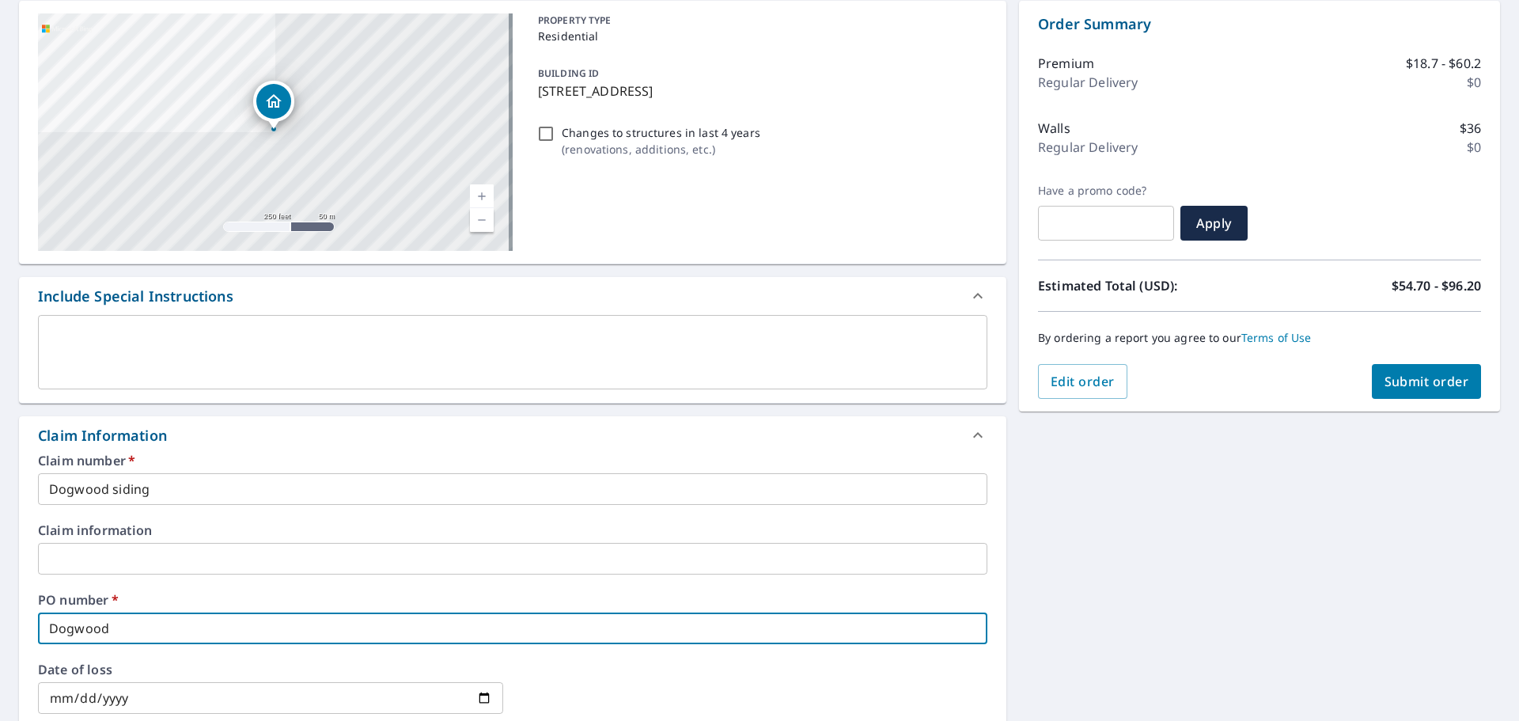
type input "Dogwood"
checkbox input "true"
type input "Dogwood s"
checkbox input "true"
type input "Dogwood si"
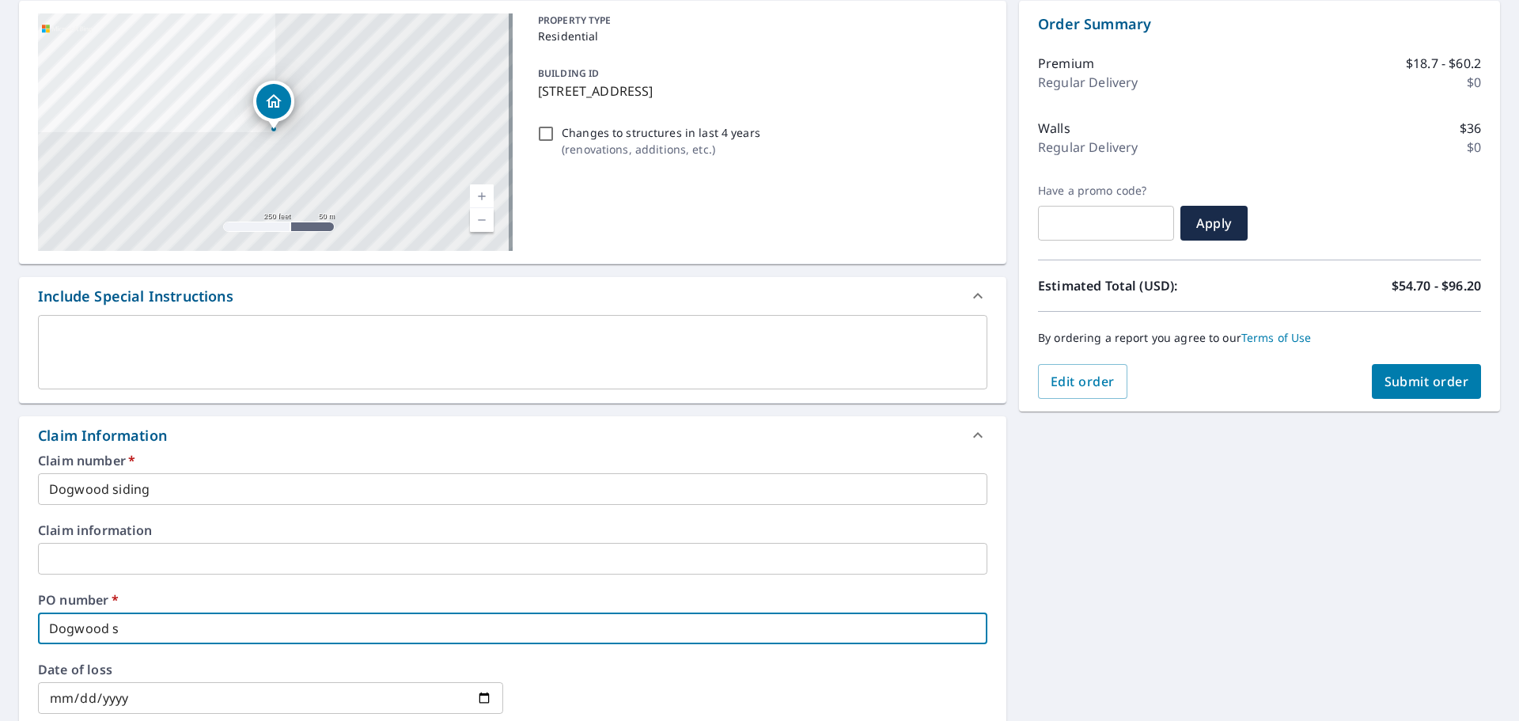
checkbox input "true"
type input "Dogwood sid"
checkbox input "true"
type input "Dogwood sidi"
checkbox input "true"
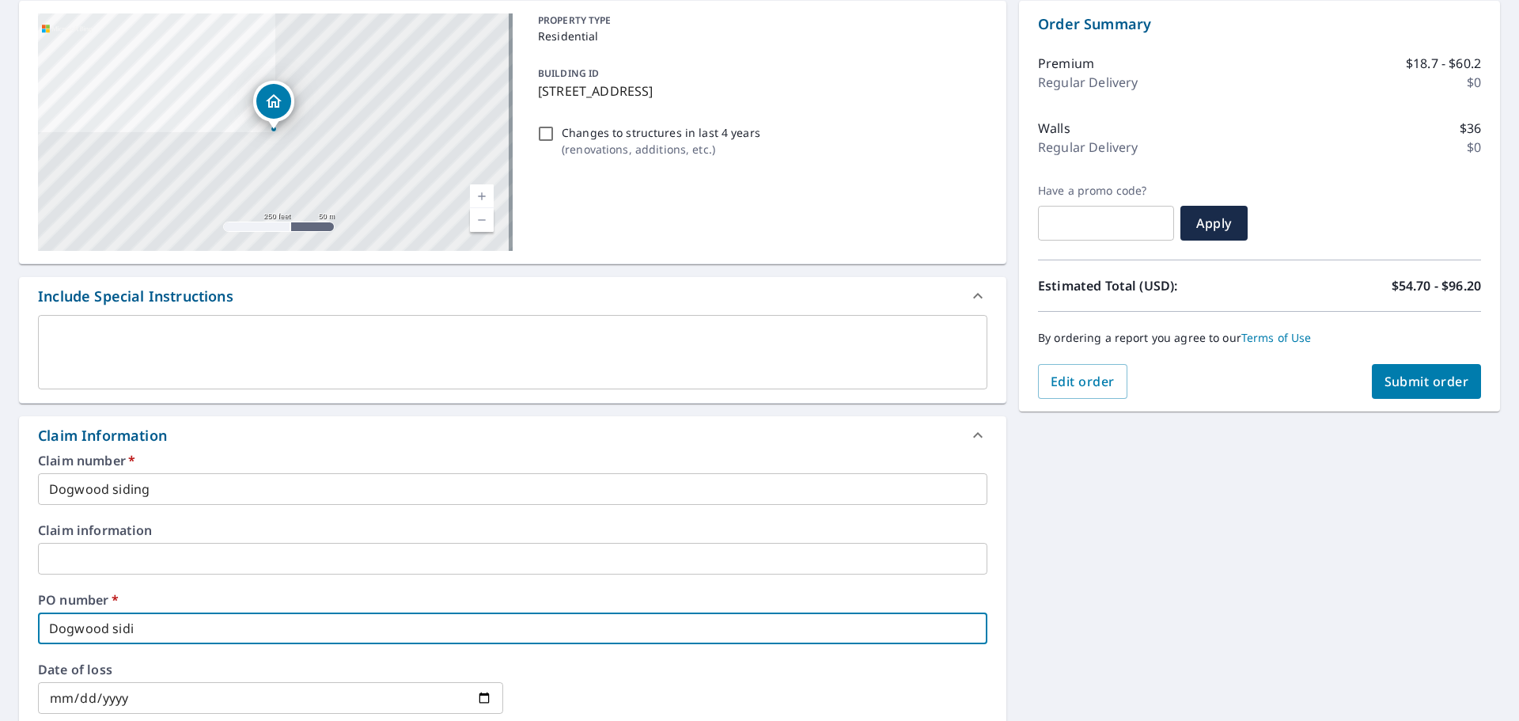
type input "Dogwood sidin"
checkbox input "true"
type input "Dogwood siding"
checkbox input "true"
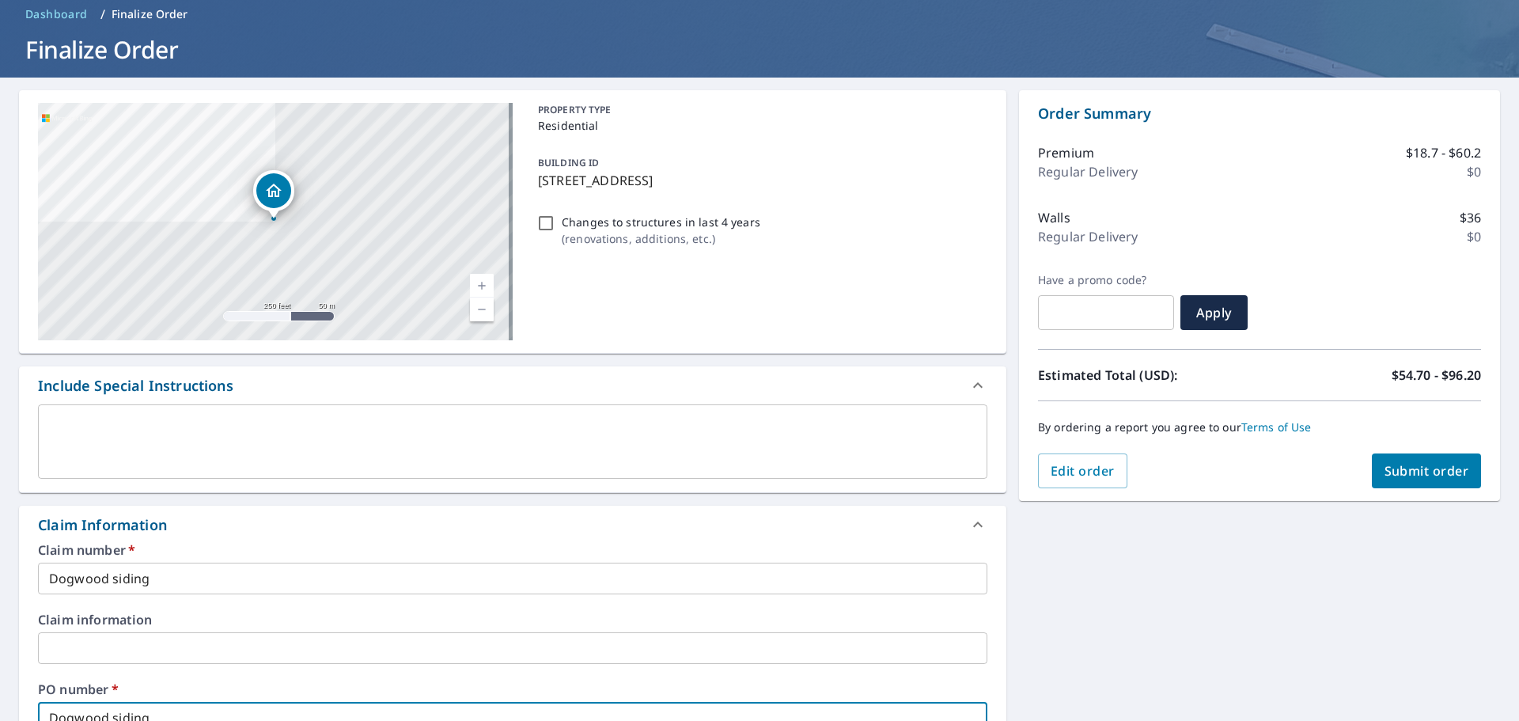
scroll to position [0, 0]
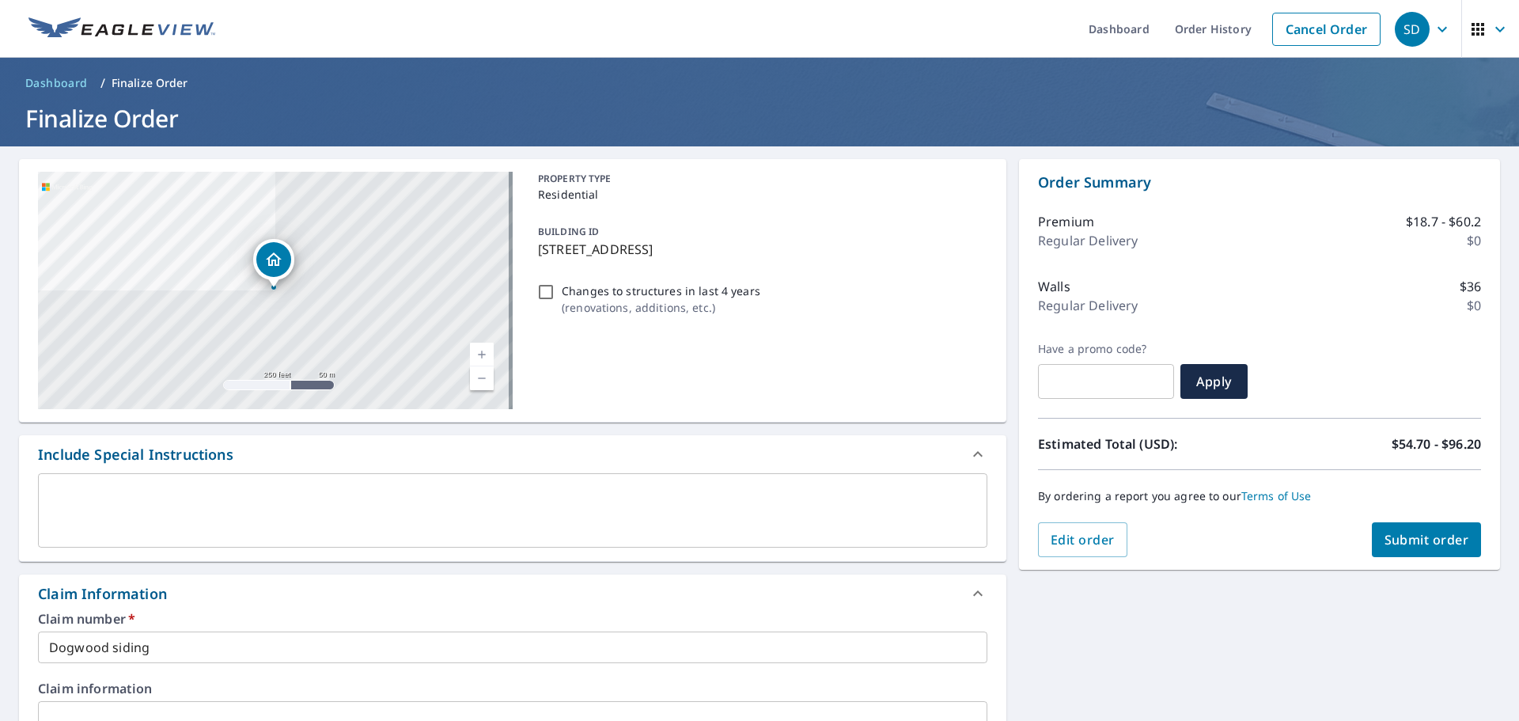
type input "Dogwood siding"
click at [1405, 542] on span "Submit order" at bounding box center [1426, 539] width 85 height 17
checkbox input "true"
